Goal: Task Accomplishment & Management: Use online tool/utility

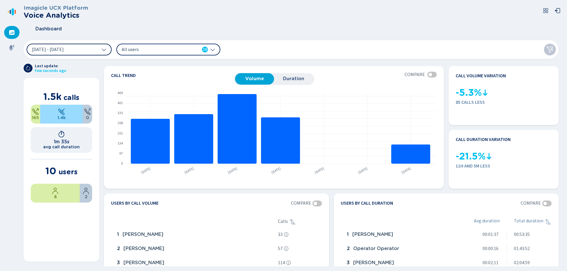
click at [64, 48] on span "[DATE] - [DATE]" at bounding box center [48, 49] width 32 height 5
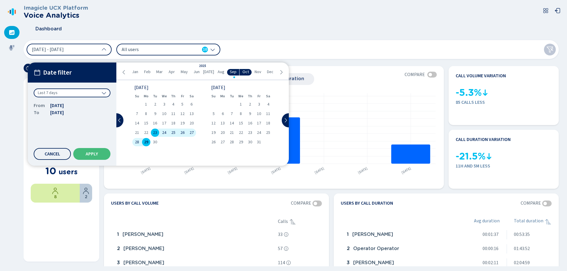
click at [147, 142] on span "29" at bounding box center [146, 142] width 4 height 4
click at [97, 154] on span "Apply" at bounding box center [92, 154] width 12 height 5
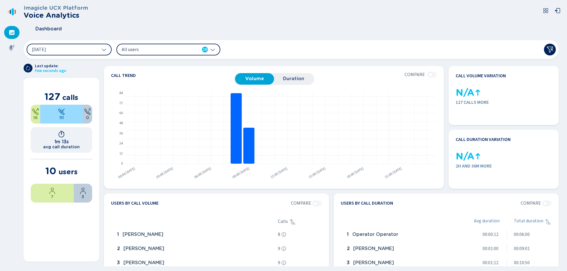
click at [196, 52] on div "All users 10" at bounding box center [165, 49] width 86 height 6
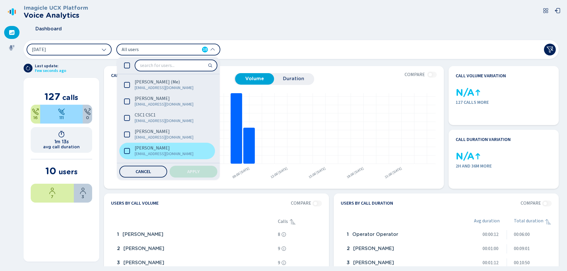
click at [144, 149] on span "[PERSON_NAME]" at bounding box center [152, 148] width 35 height 6
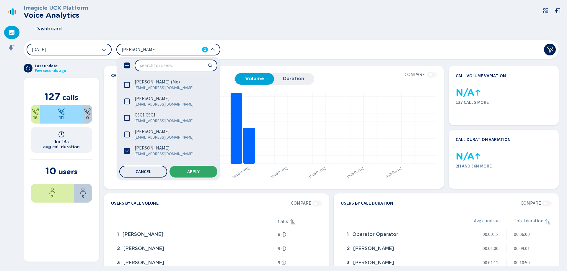
click at [180, 170] on button "Apply" at bounding box center [193, 172] width 48 height 12
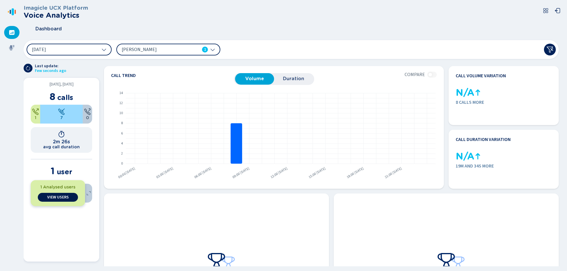
click at [53, 195] on span "View Users" at bounding box center [58, 197] width 22 height 5
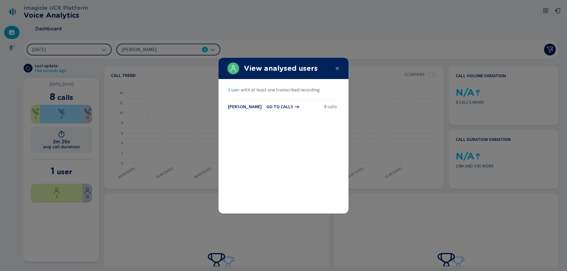
click at [280, 106] on span "go to calls" at bounding box center [279, 106] width 27 height 5
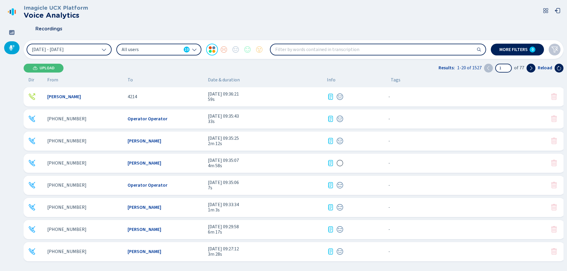
scroll to position [30, 0]
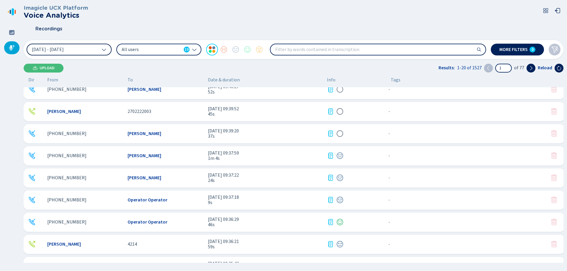
click at [94, 47] on button "[DATE] - [DATE]" at bounding box center [69, 50] width 85 height 12
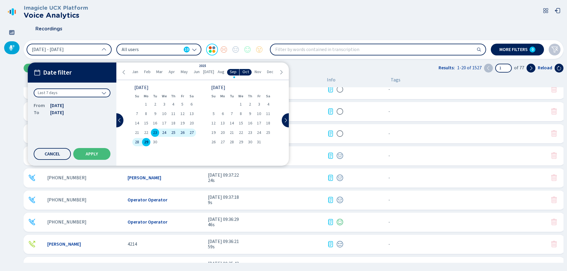
click at [148, 141] on span "29" at bounding box center [146, 142] width 4 height 4
click at [92, 152] on span "Apply" at bounding box center [92, 154] width 12 height 5
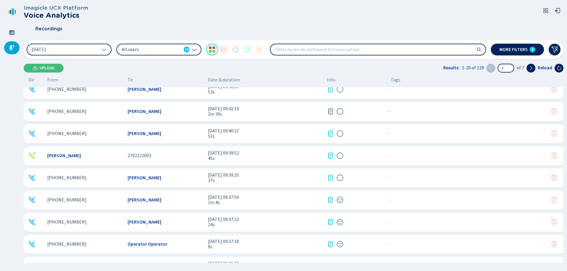
click at [182, 50] on div "All users 10" at bounding box center [156, 49] width 68 height 6
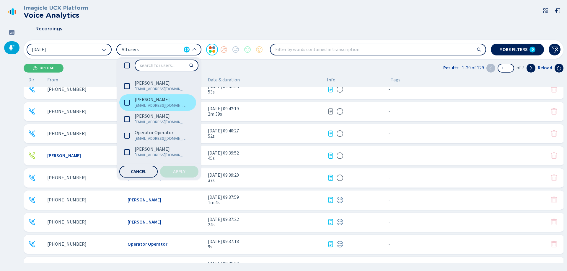
scroll to position [52, 0]
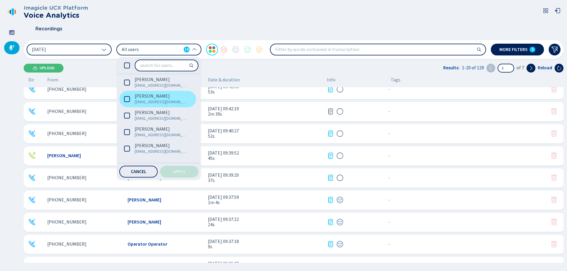
click at [146, 94] on span "[PERSON_NAME]" at bounding box center [152, 96] width 35 height 6
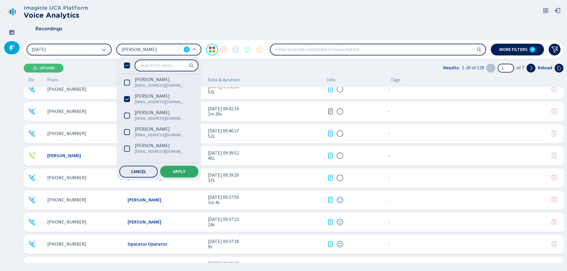
click at [177, 172] on span "Apply" at bounding box center [179, 171] width 12 height 5
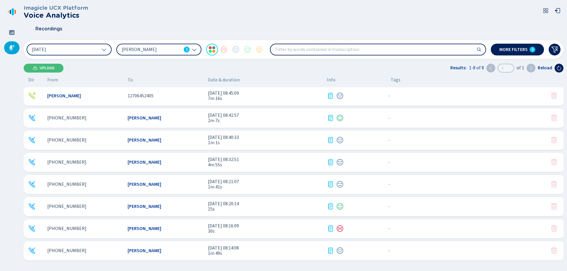
scroll to position [1, 0]
click at [331, 252] on icon at bounding box center [330, 250] width 7 height 7
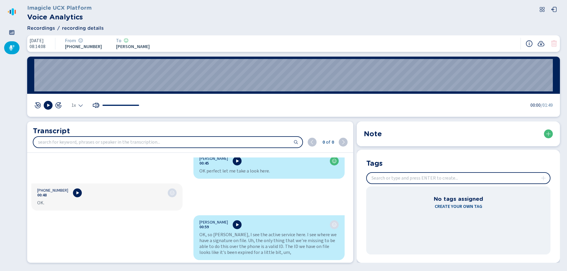
scroll to position [472, 0]
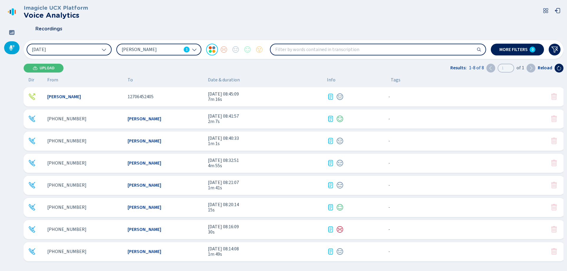
scroll to position [1, 0]
click at [533, 71] on button at bounding box center [530, 68] width 9 height 9
click at [332, 228] on icon at bounding box center [330, 228] width 7 height 7
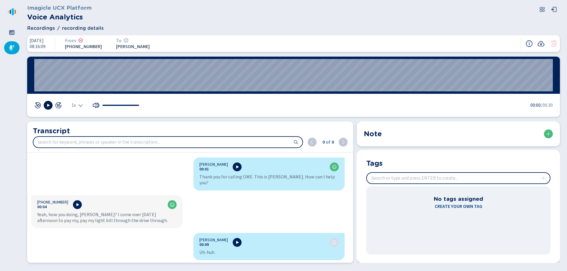
click at [49, 103] on icon at bounding box center [48, 105] width 5 height 5
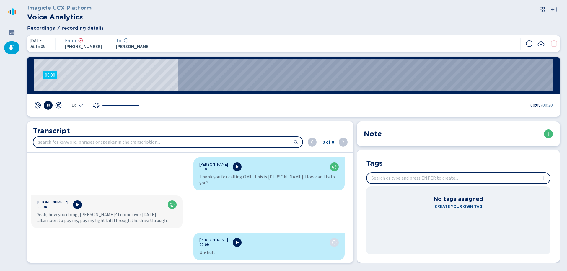
drag, startPoint x: 43, startPoint y: 78, endPoint x: 46, endPoint y: 78, distance: 3.2
click at [43, 78] on wave "00:00" at bounding box center [293, 75] width 518 height 32
